Goal: Transaction & Acquisition: Purchase product/service

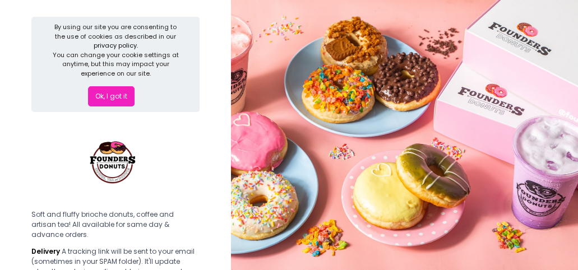
click at [107, 96] on button "Ok, I got it" at bounding box center [111, 96] width 47 height 20
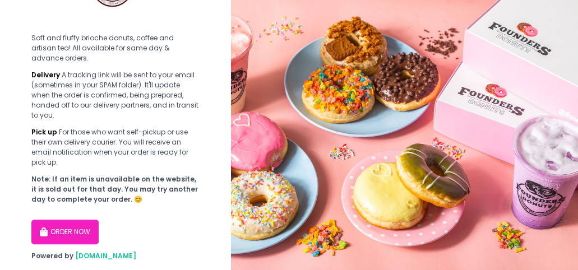
scroll to position [83, 0]
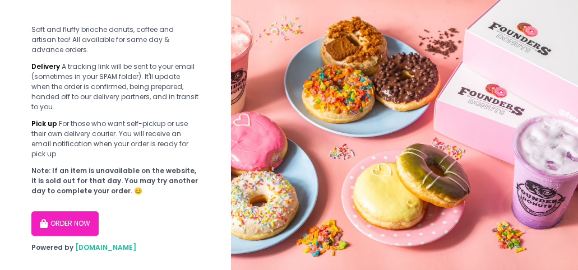
click at [68, 213] on button "ORDER NOW" at bounding box center [64, 224] width 67 height 25
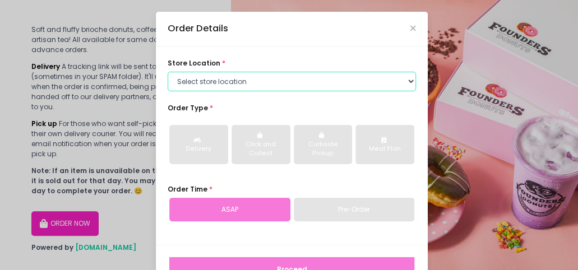
click at [272, 84] on select "Select store location Founders Donuts - [PERSON_NAME] Founders Donuts - [GEOGRA…" at bounding box center [292, 82] width 249 height 20
select select "61a2022e41b39c710272d16a"
click at [168, 72] on select "Select store location Founders Donuts - [PERSON_NAME] Founders Donuts - [GEOGRA…" at bounding box center [292, 82] width 249 height 20
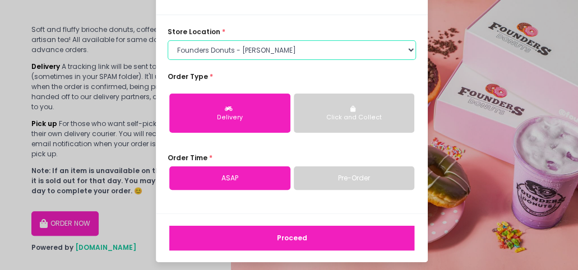
scroll to position [35, 0]
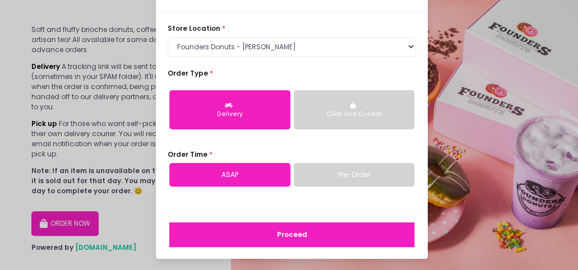
click at [359, 121] on button "Click and Collect" at bounding box center [354, 109] width 121 height 39
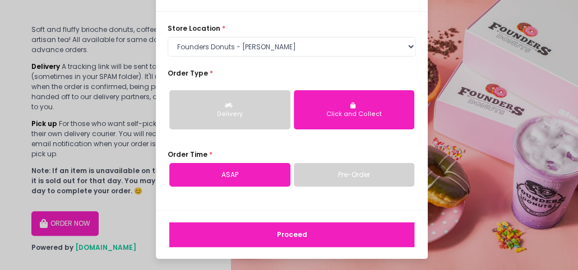
click at [338, 174] on link "Pre-Order" at bounding box center [354, 175] width 121 height 24
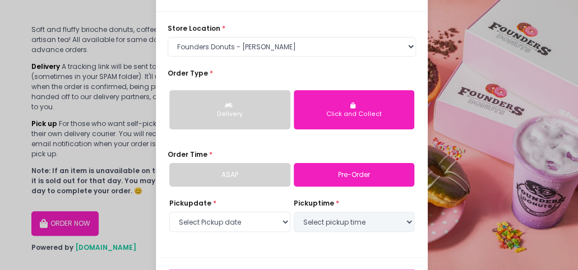
select select "[DATE]"
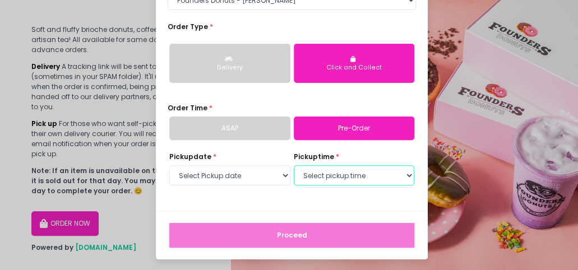
click at [406, 174] on select "Select pickup time 02:00 PM - 02:30 PM 02:30 PM - 03:00 PM 03:00 PM - 03:30 PM …" at bounding box center [354, 176] width 121 height 20
select select "19:00"
click at [294, 166] on select "Select pickup time 02:00 PM - 02:30 PM 02:30 PM - 03:00 PM 03:00 PM - 03:30 PM …" at bounding box center [354, 176] width 121 height 20
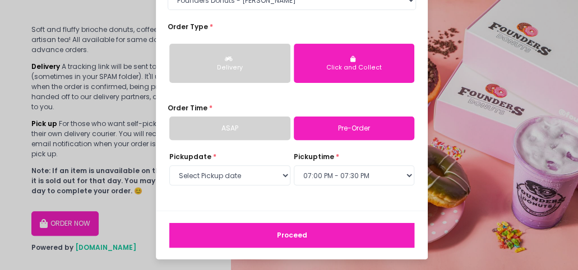
click at [311, 231] on button "Proceed" at bounding box center [291, 235] width 245 height 25
